Goal: Browse casually: Explore the website without a specific task or goal

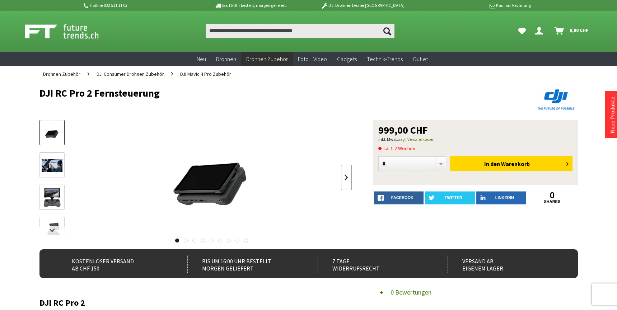
click at [347, 175] on link at bounding box center [346, 177] width 11 height 25
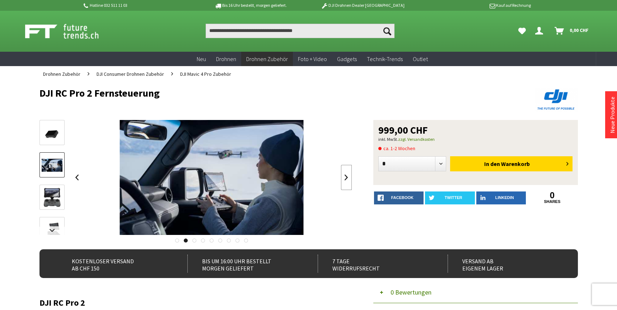
click at [347, 175] on link at bounding box center [346, 177] width 11 height 25
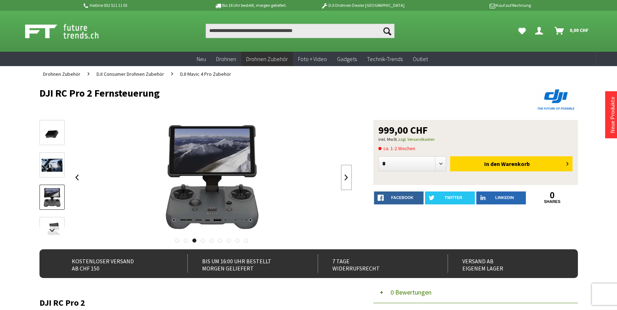
click at [347, 175] on link at bounding box center [346, 177] width 11 height 25
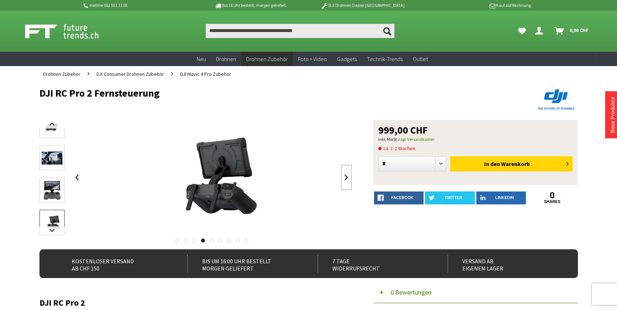
click at [347, 175] on link at bounding box center [346, 177] width 11 height 25
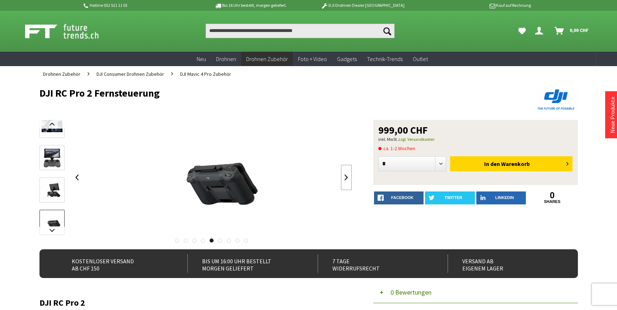
click at [347, 175] on link at bounding box center [346, 177] width 11 height 25
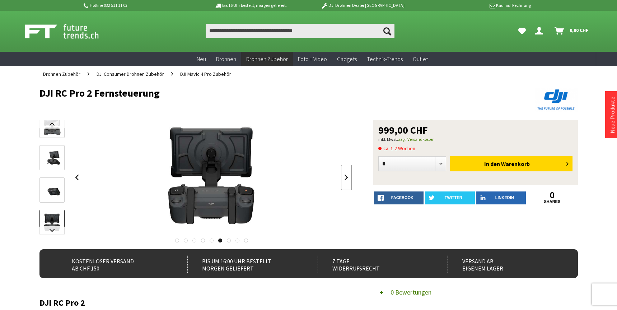
click at [347, 175] on link at bounding box center [346, 177] width 11 height 25
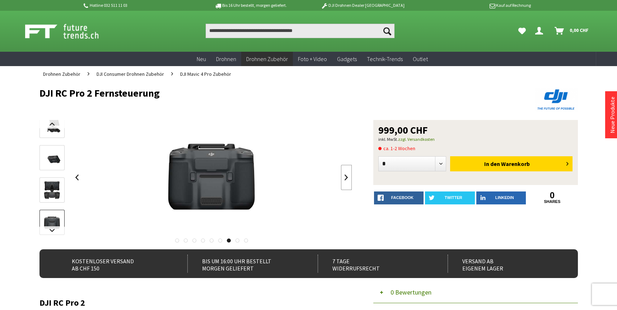
click at [347, 175] on link at bounding box center [346, 177] width 11 height 25
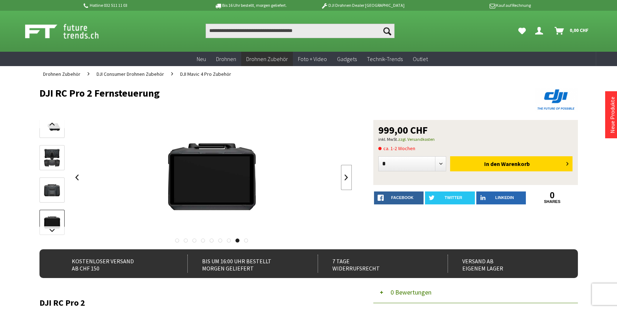
click at [347, 175] on link at bounding box center [346, 177] width 11 height 25
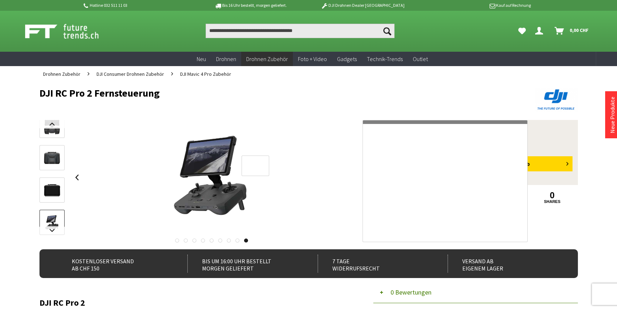
click at [267, 165] on div at bounding box center [256, 165] width 28 height 20
